Goal: Find specific page/section: Find specific page/section

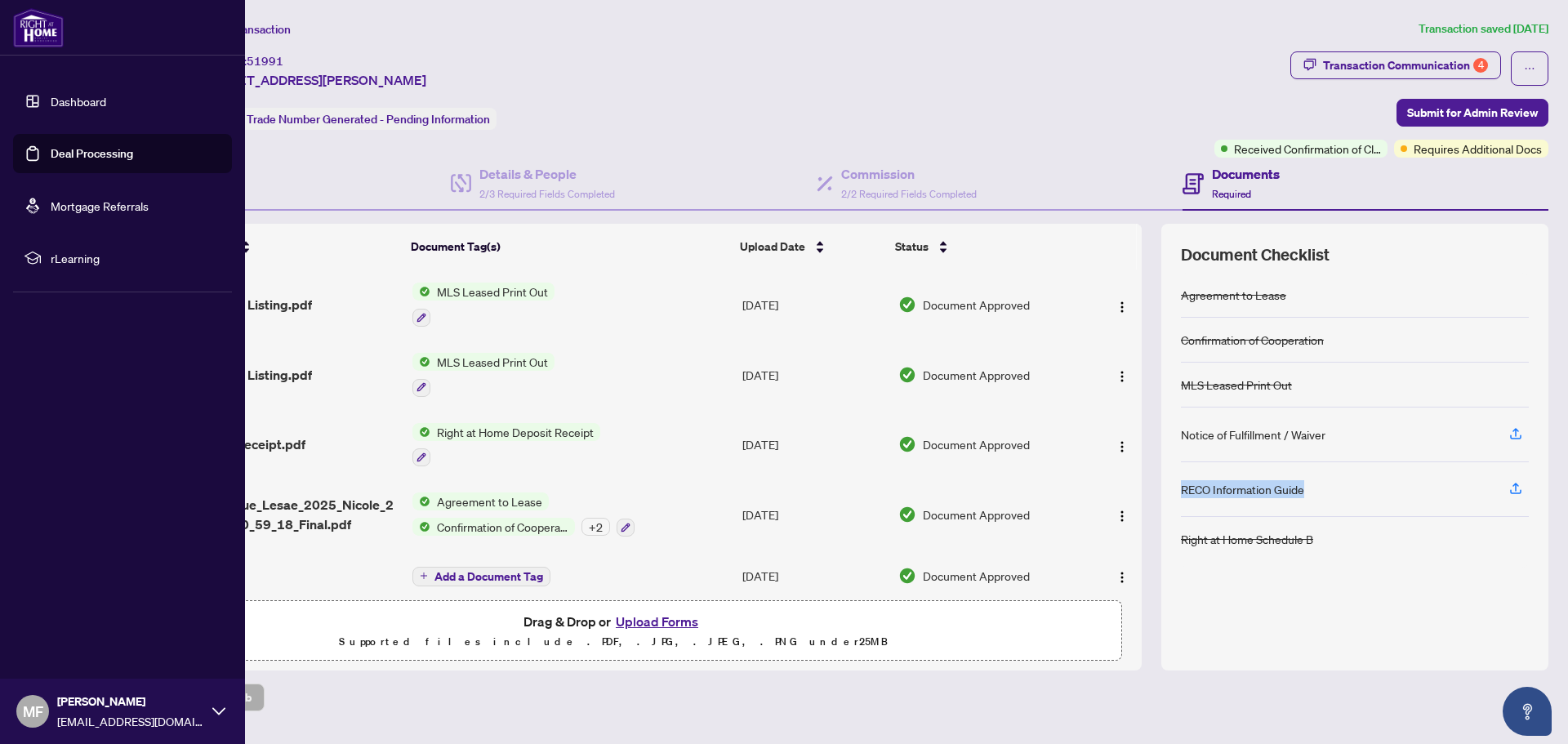
click at [50, 105] on link "Dashboard" at bounding box center [78, 101] width 55 height 14
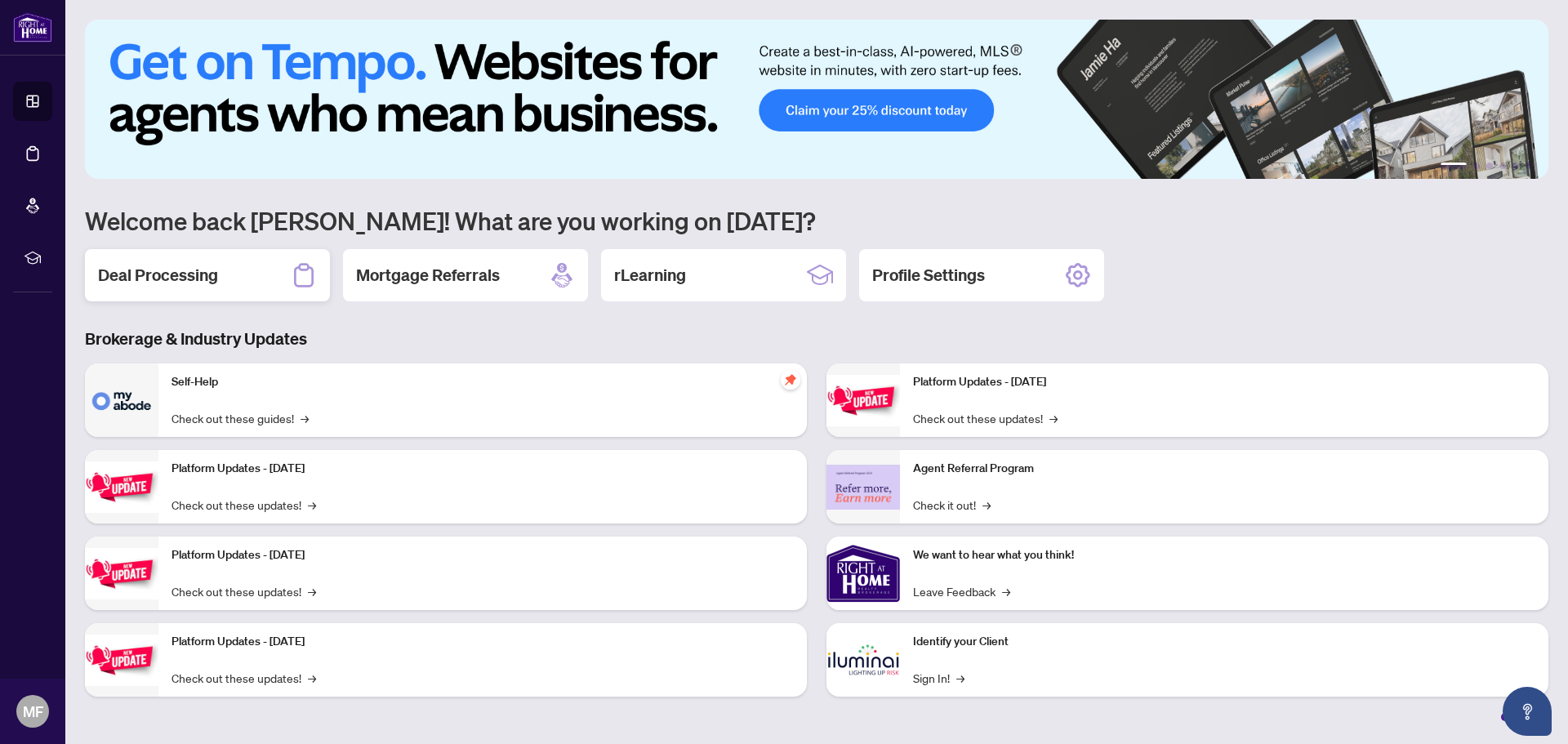
click at [172, 273] on h2 "Deal Processing" at bounding box center [158, 274] width 120 height 23
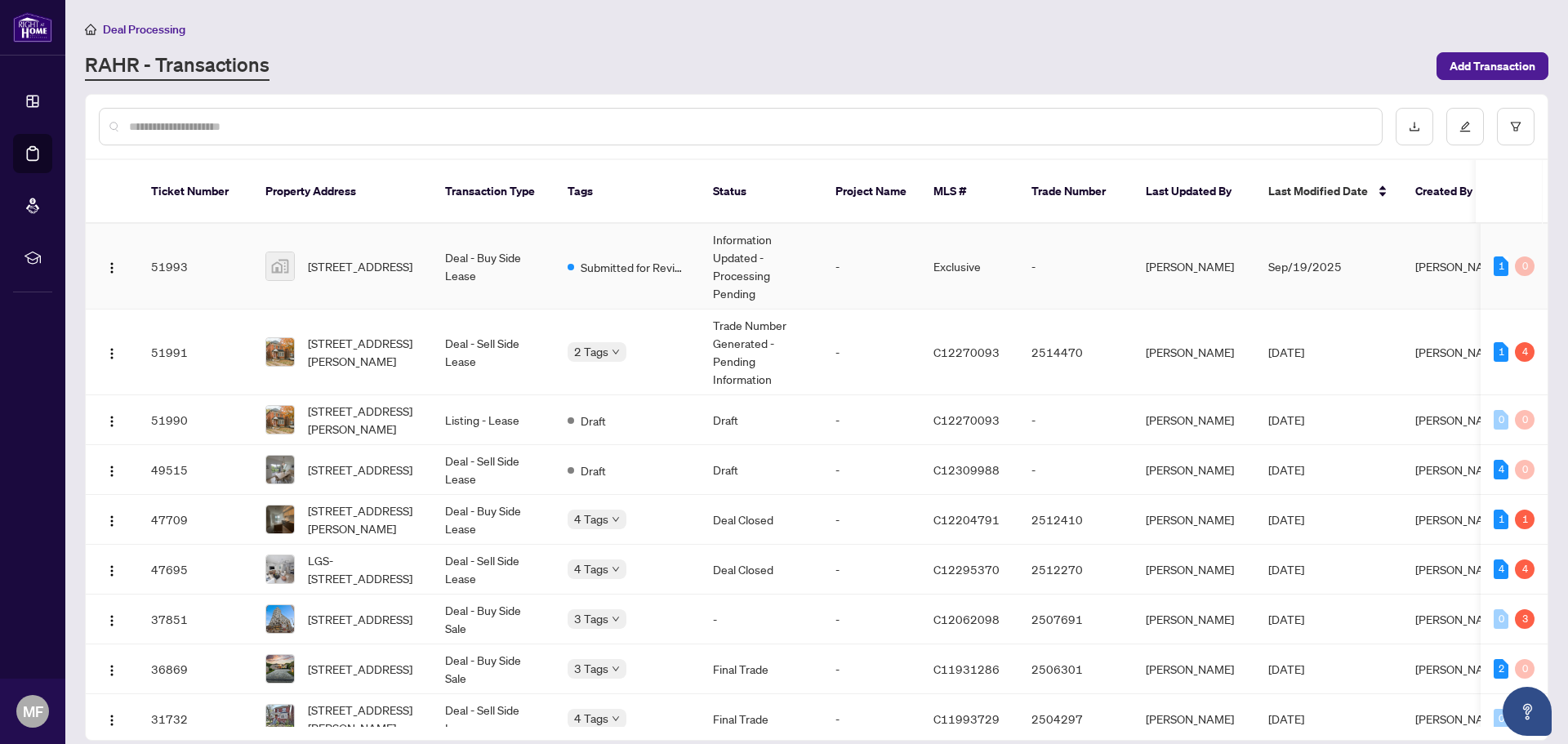
click at [1481, 236] on td "1 0" at bounding box center [1514, 267] width 67 height 86
click at [1429, 259] on span "[PERSON_NAME]" at bounding box center [1459, 266] width 88 height 14
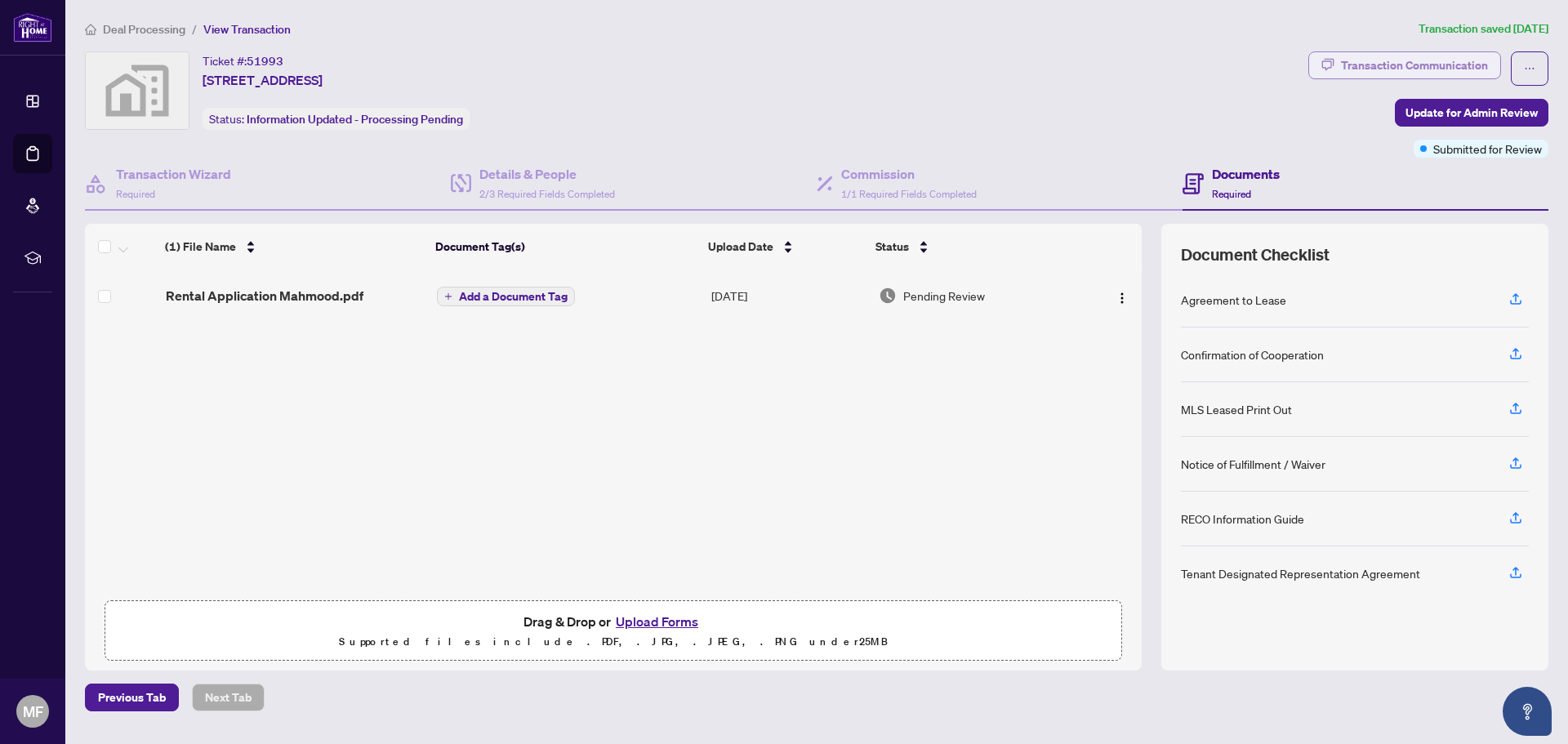
click at [1404, 73] on div "Transaction Communication" at bounding box center [1415, 65] width 147 height 26
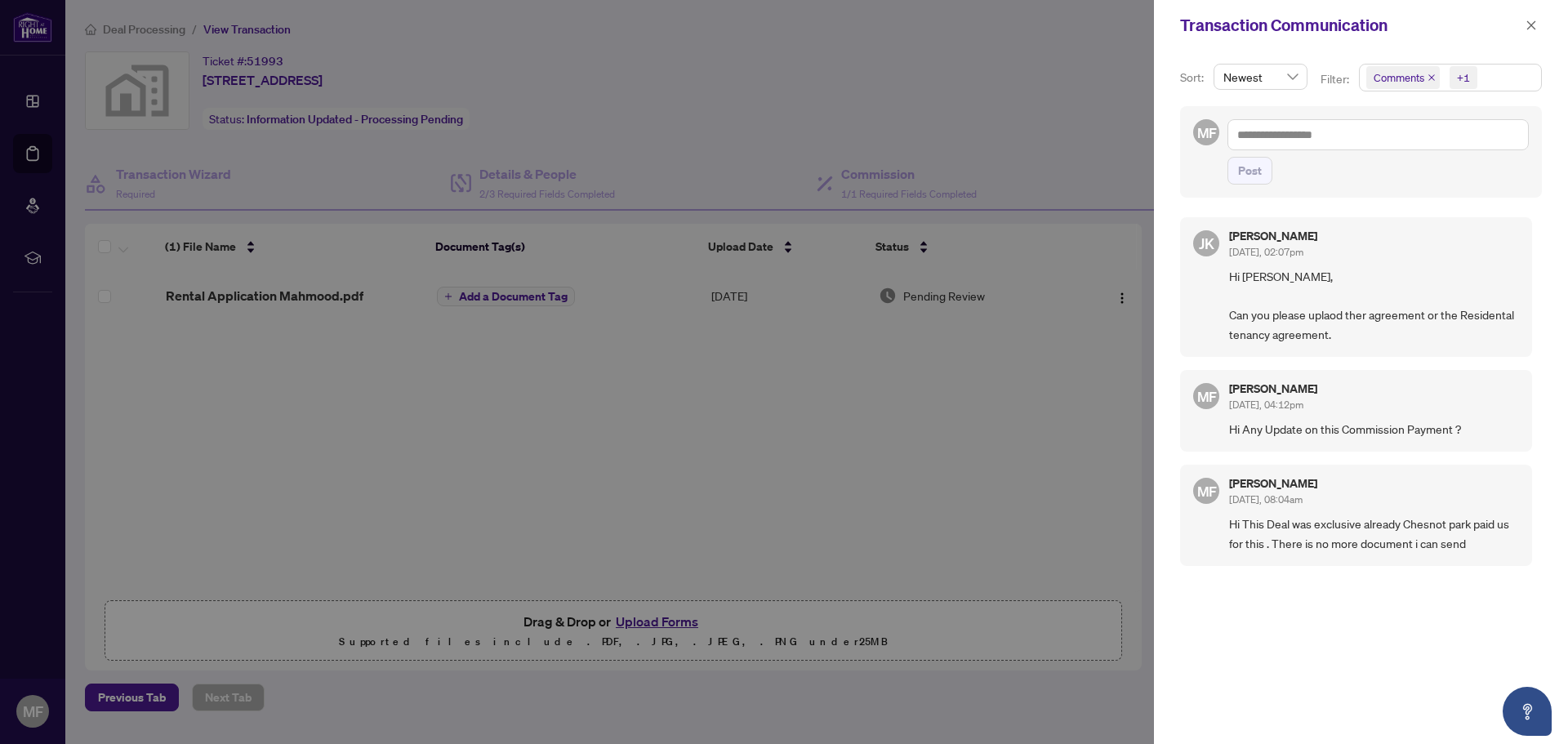
click at [24, 94] on div at bounding box center [784, 372] width 1568 height 744
click at [32, 105] on div at bounding box center [784, 372] width 1568 height 744
click at [1540, 26] on button "button" at bounding box center [1531, 25] width 21 height 20
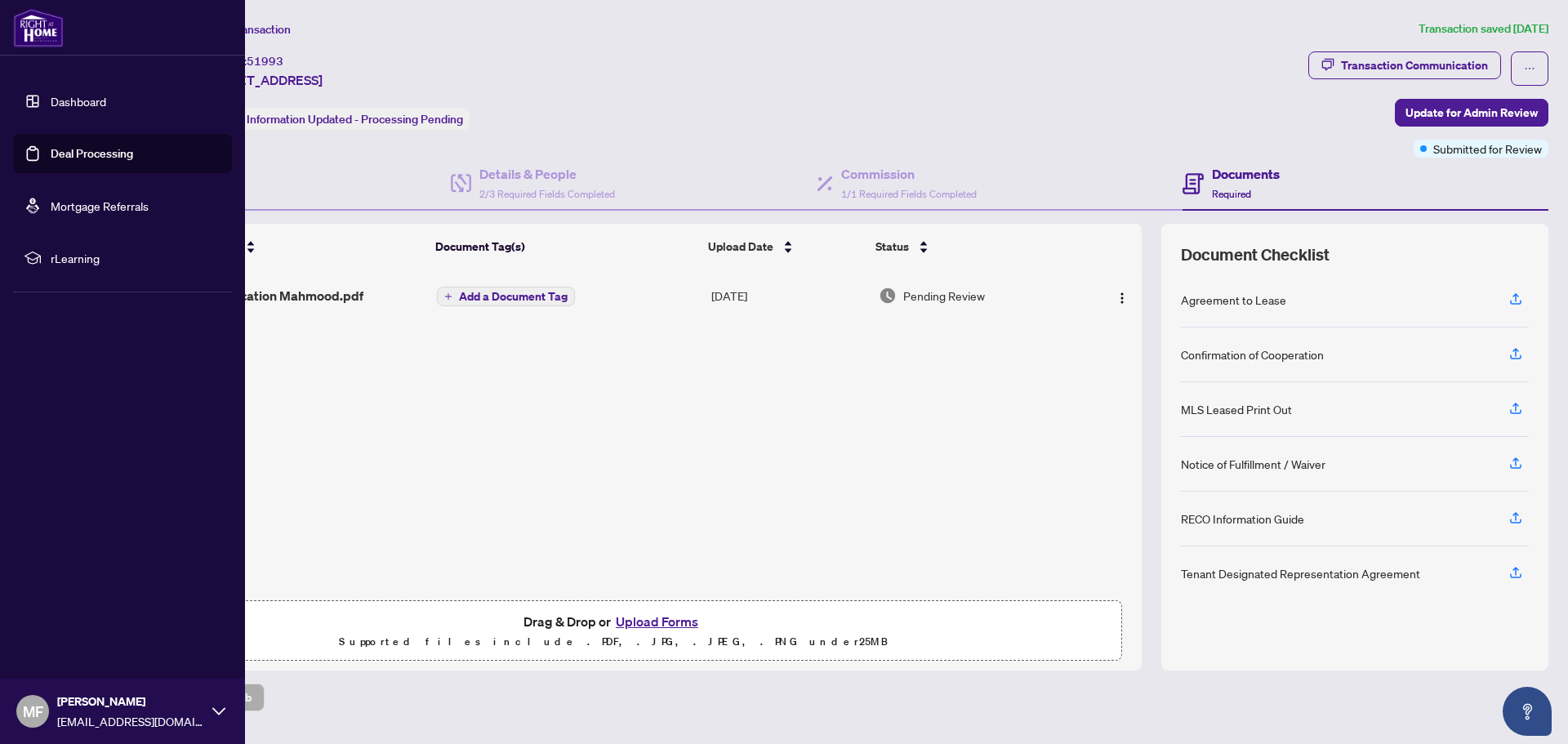
click at [50, 95] on link "Dashboard" at bounding box center [78, 101] width 55 height 14
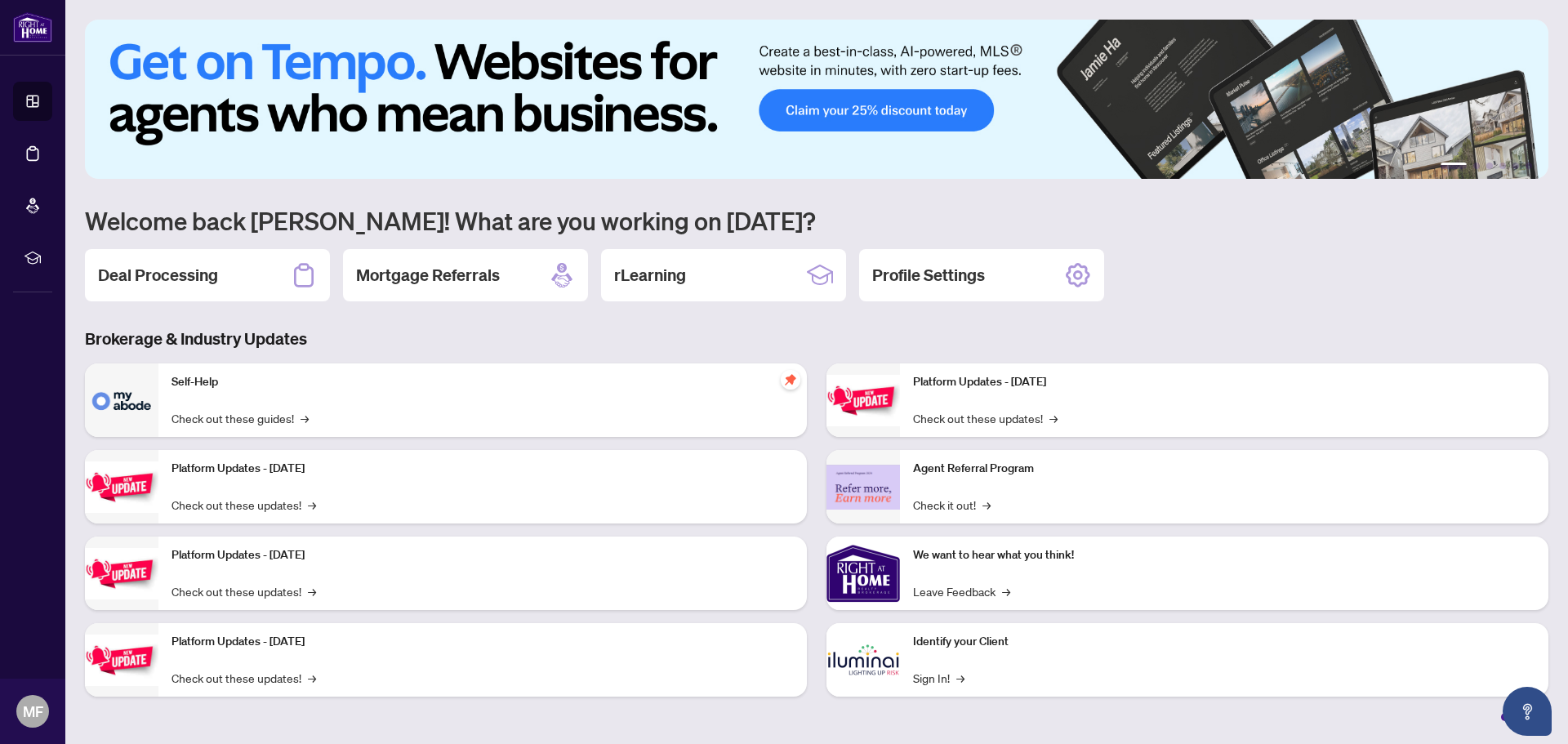
click at [211, 387] on p "Self-Help" at bounding box center [483, 382] width 622 height 18
click at [131, 268] on h2 "Deal Processing" at bounding box center [158, 274] width 120 height 23
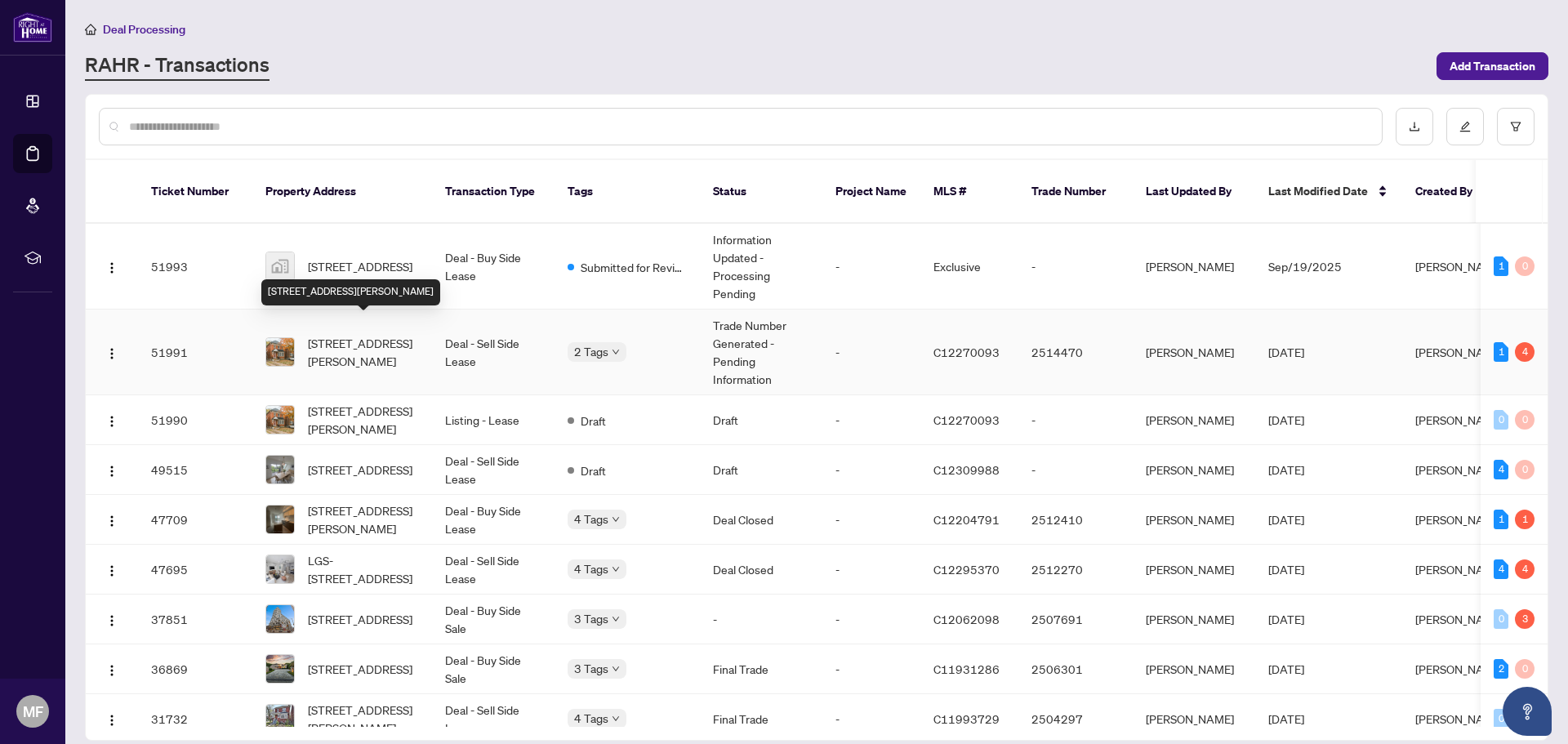
click at [373, 339] on span "[STREET_ADDRESS][PERSON_NAME]" at bounding box center [363, 352] width 111 height 36
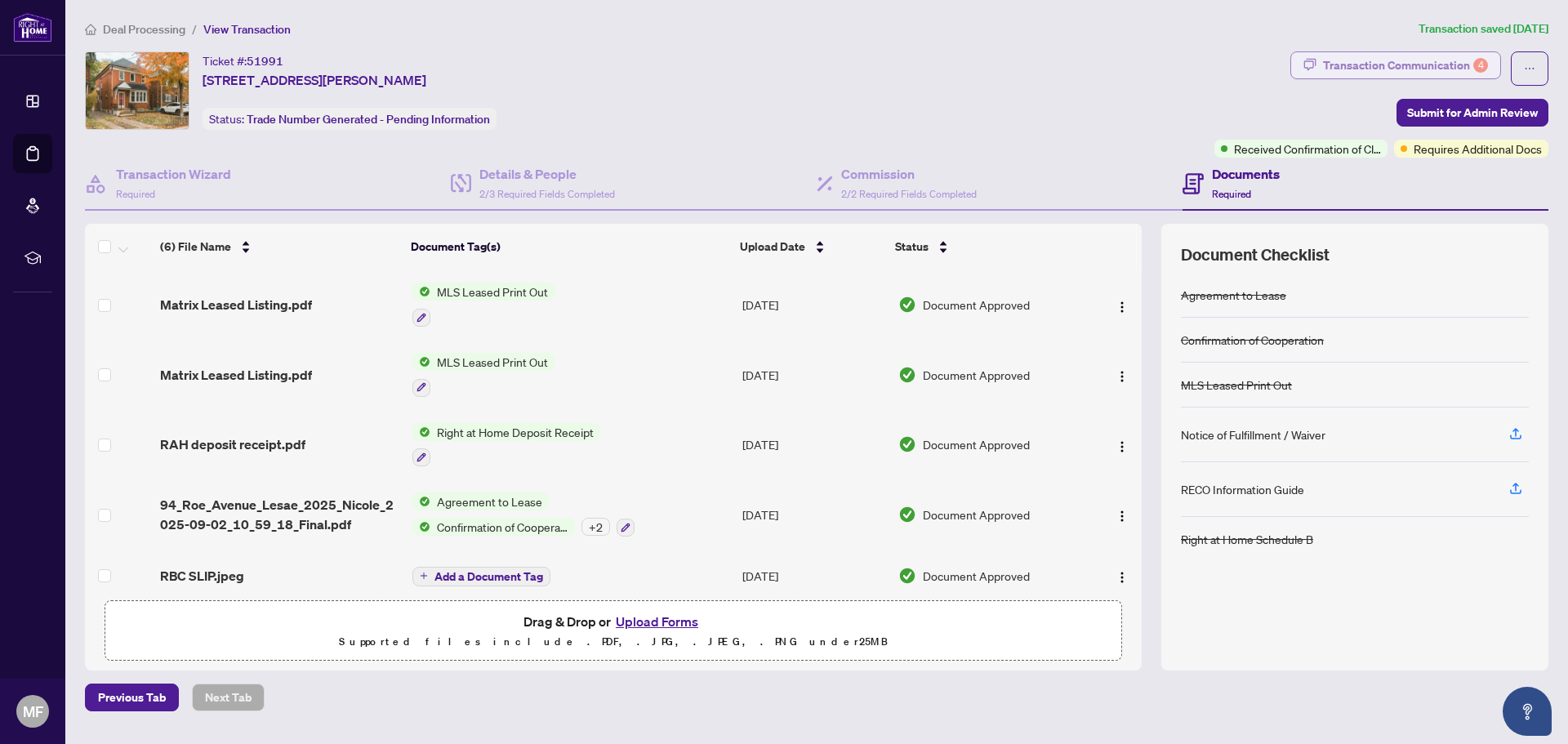
click at [1387, 55] on div "Transaction Communication 4" at bounding box center [1406, 65] width 165 height 26
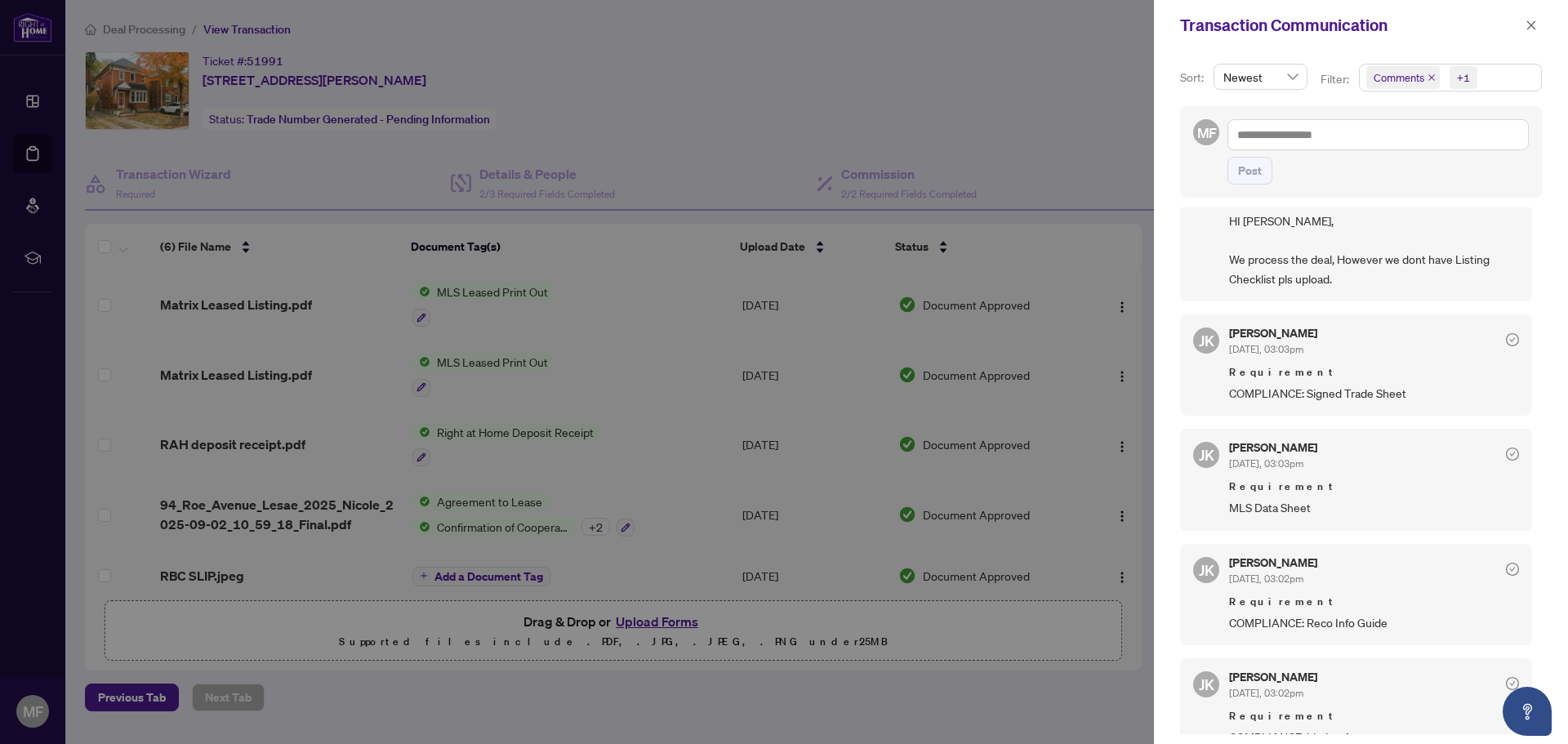
scroll to position [82, 0]
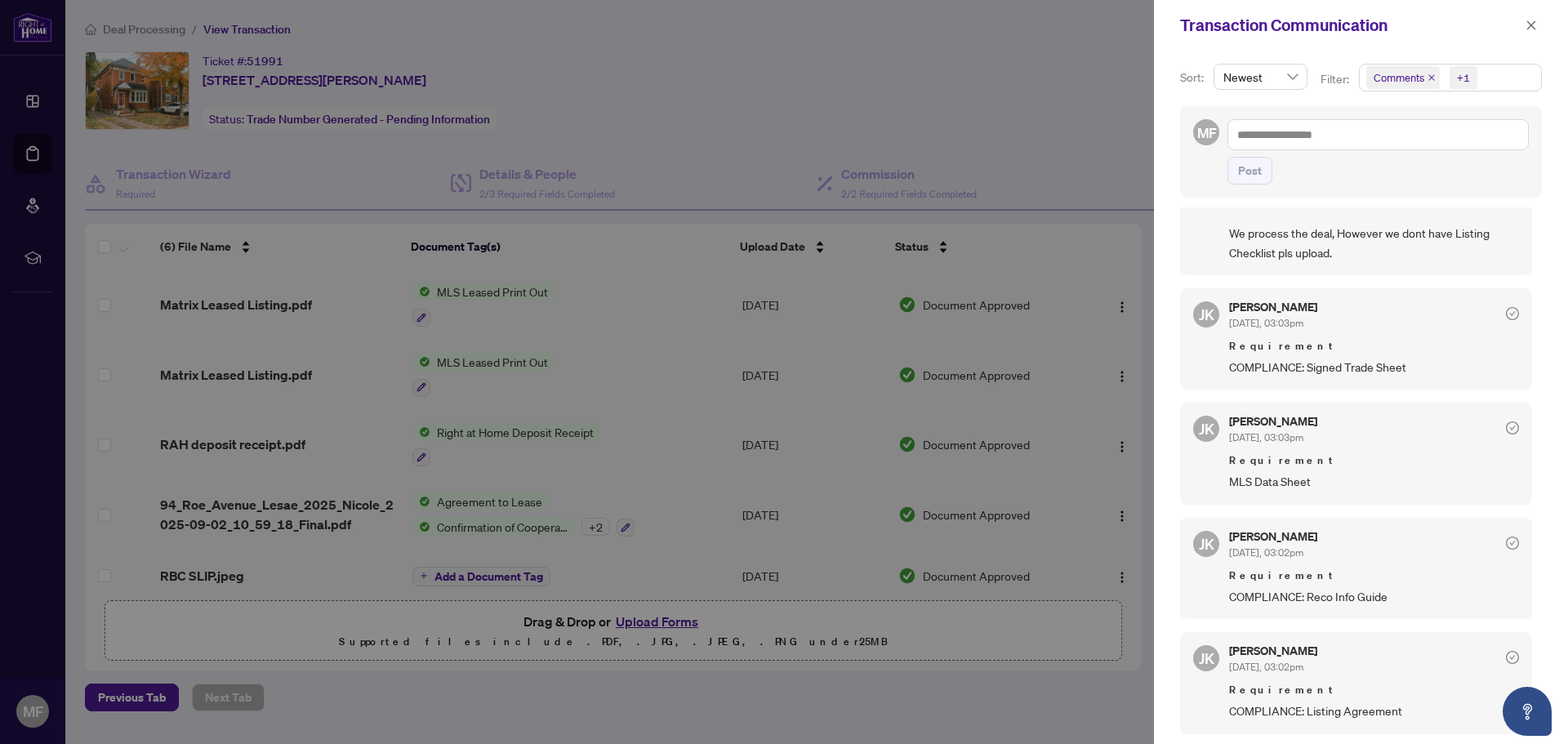
click at [32, 103] on div at bounding box center [784, 372] width 1568 height 744
click at [32, 96] on div at bounding box center [784, 372] width 1568 height 744
click at [32, 98] on div at bounding box center [784, 372] width 1568 height 744
click at [1532, 28] on icon "close" at bounding box center [1531, 25] width 11 height 11
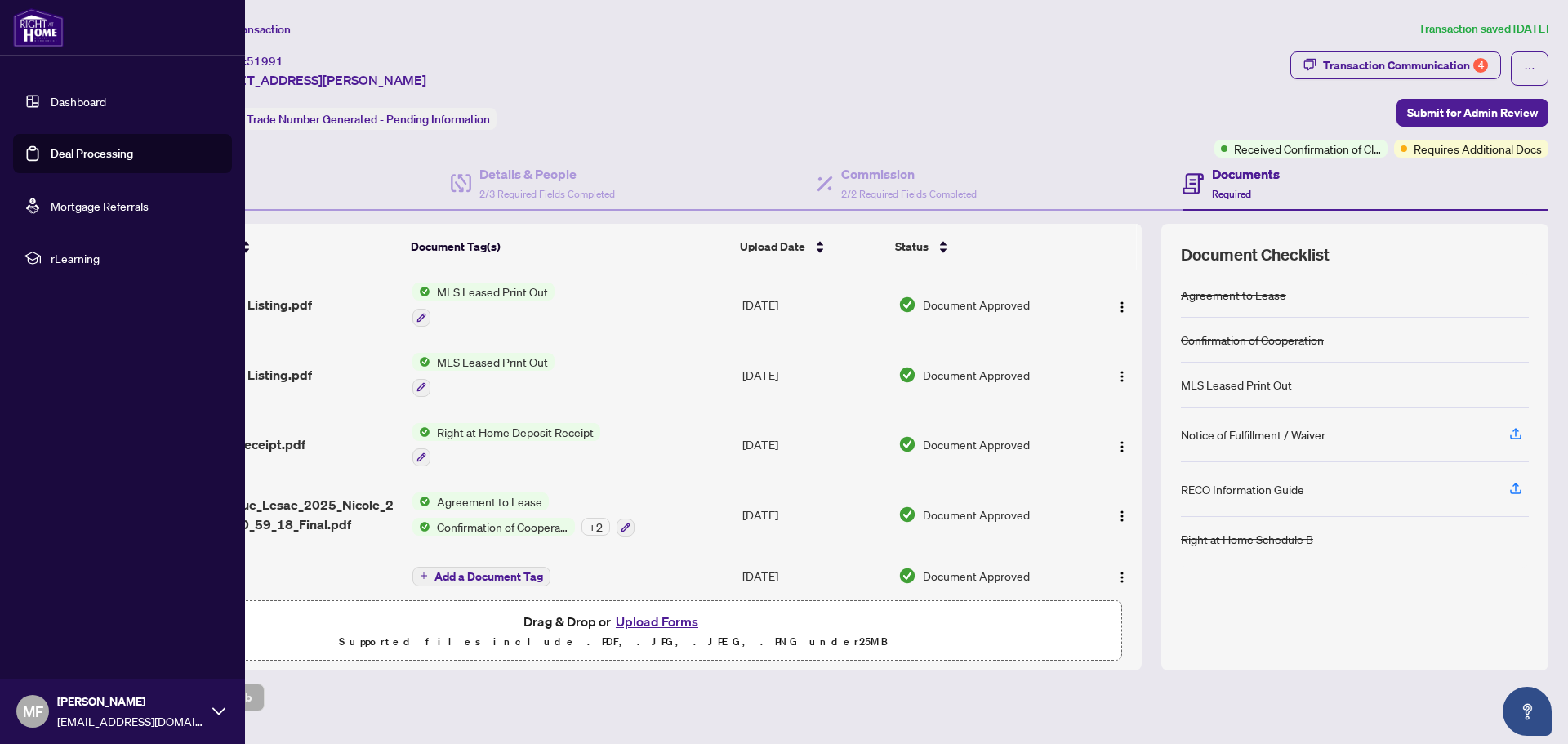
click at [76, 104] on link "Dashboard" at bounding box center [78, 101] width 55 height 14
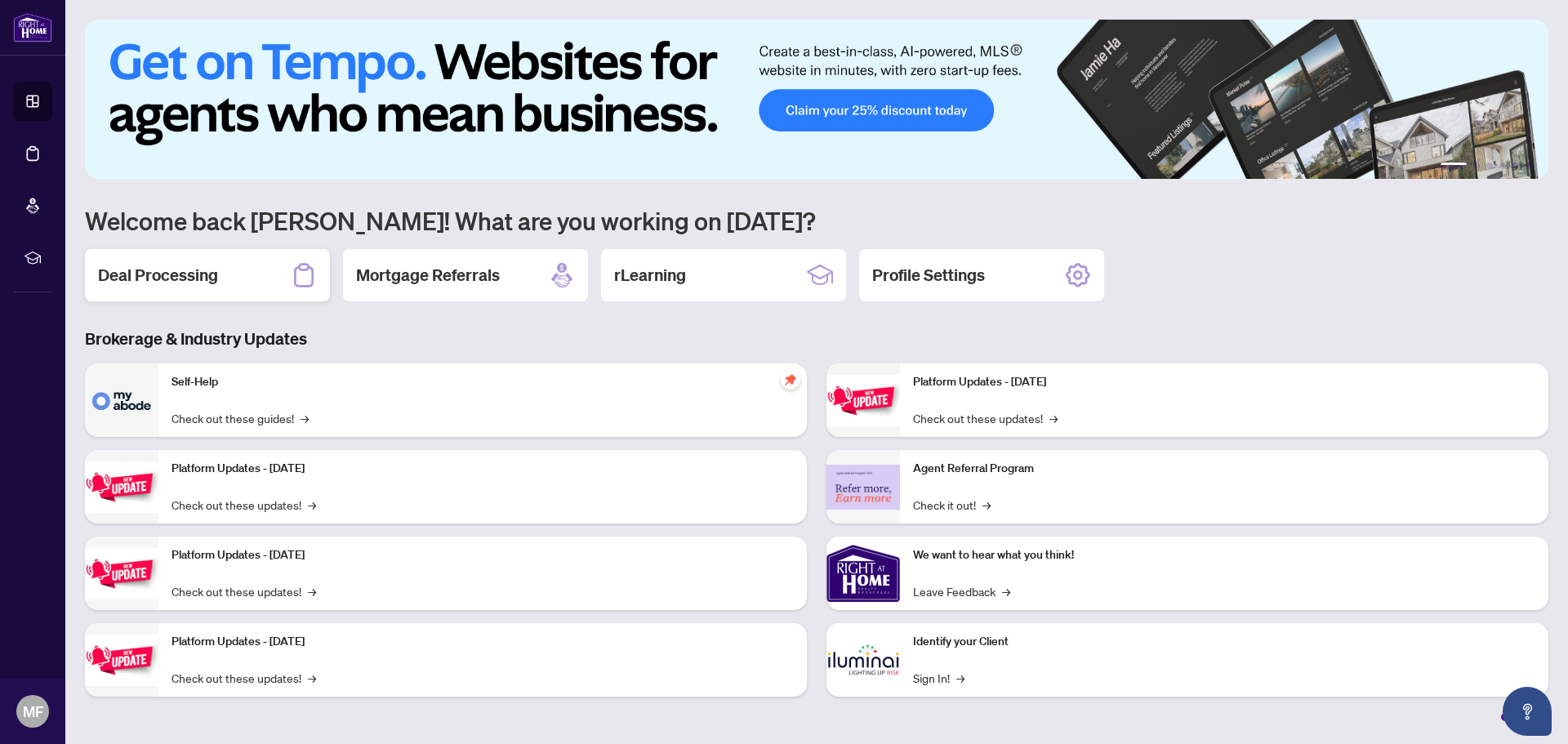
click at [221, 284] on div "Deal Processing" at bounding box center [207, 274] width 245 height 52
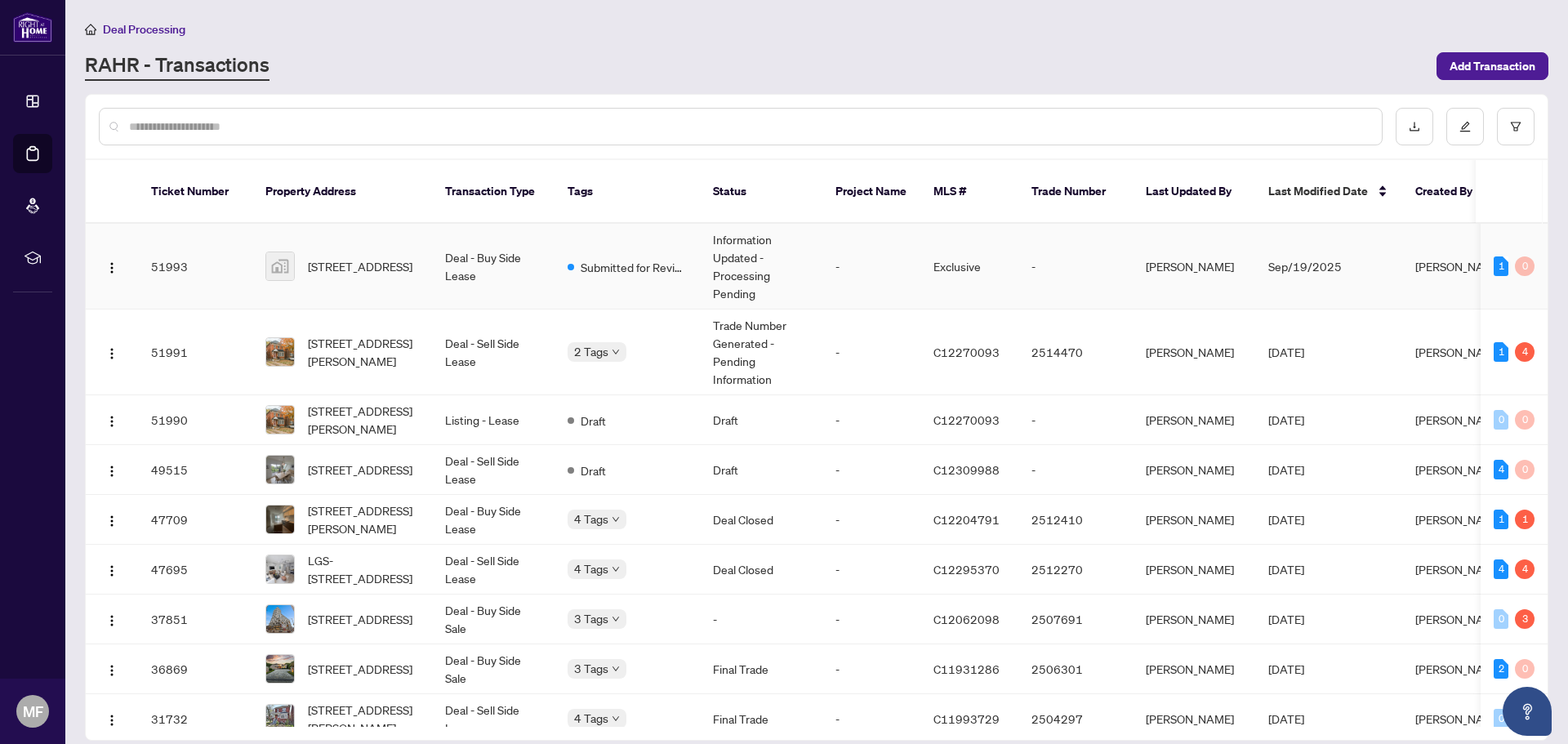
click at [373, 261] on span "[STREET_ADDRESS]" at bounding box center [360, 266] width 105 height 18
